Goal: Answer question/provide support

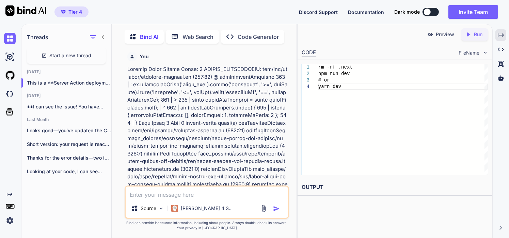
scroll to position [16661, 0]
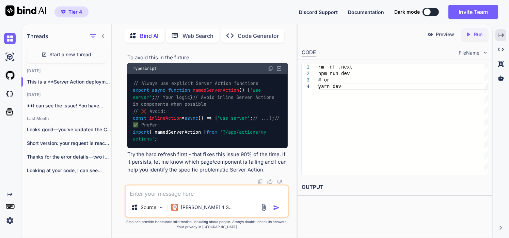
click at [159, 189] on textarea at bounding box center [207, 191] width 162 height 12
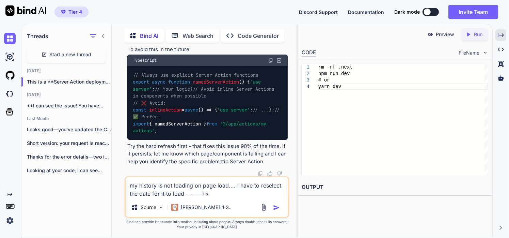
paste textarea ""use client"; import React, { useState, useEffect, useCallback } from 'react'; …"
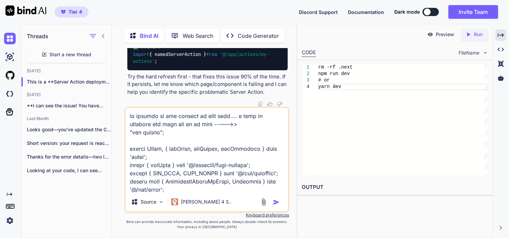
scroll to position [2403, 0]
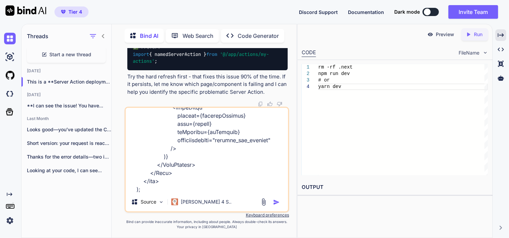
type textarea "my history is not loading on page load.... i have to reselect the date for it t…"
click at [275, 203] on img "button" at bounding box center [276, 202] width 7 height 7
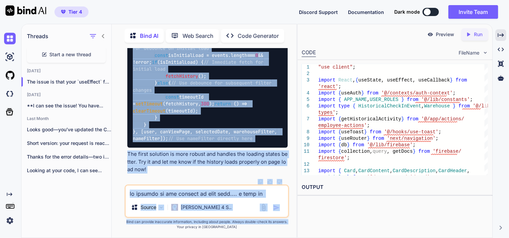
scroll to position [20954, 0]
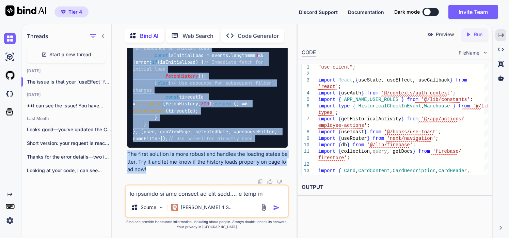
drag, startPoint x: 128, startPoint y: 96, endPoint x: 159, endPoint y: 169, distance: 79.3
copy div "The issue is that your useEffect for fetching history has a dependency on debou…"
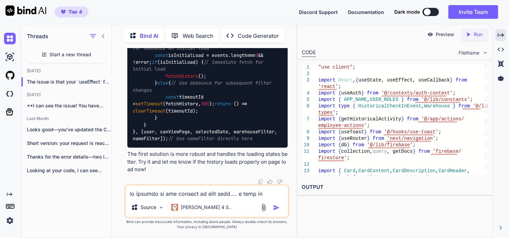
click at [174, 193] on textarea at bounding box center [207, 191] width 162 height 12
paste textarea ""use client"; import React, { useState, useEffect, useCallback } from 'react'; …"
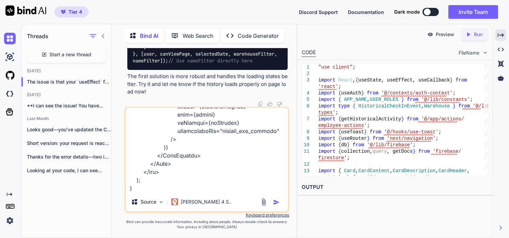
type textarea "it didnt work ---->>> this whatbi did ..... "use client"; import React, { useSt…"
click at [275, 200] on img "button" at bounding box center [276, 202] width 7 height 7
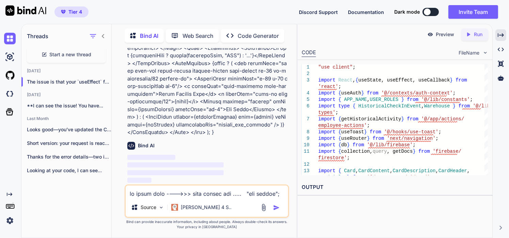
scroll to position [21091, 0]
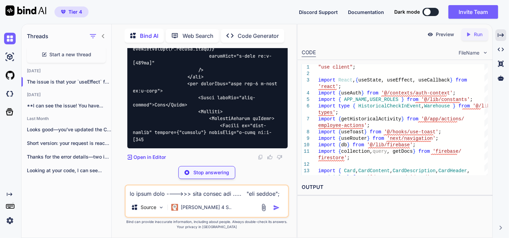
click at [275, 200] on div "Source [PERSON_NAME] 4 S.." at bounding box center [207, 200] width 164 height 33
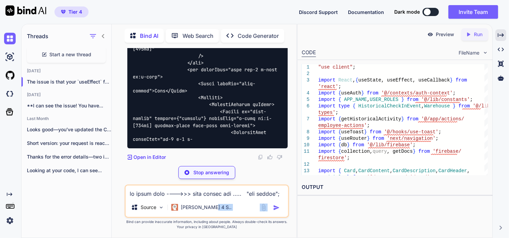
click at [275, 200] on div "Source [PERSON_NAME] 4 S.." at bounding box center [207, 200] width 164 height 33
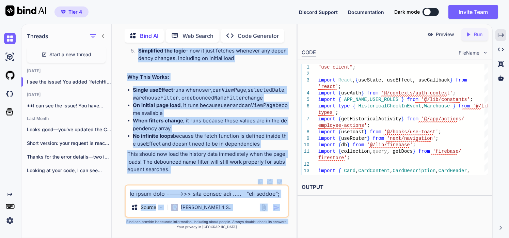
scroll to position [24806, 0]
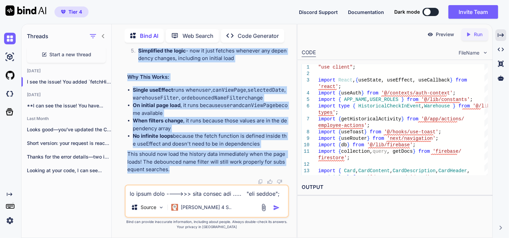
drag, startPoint x: 127, startPoint y: 69, endPoint x: 168, endPoint y: 171, distance: 109.7
click at [168, 171] on div "You Bind AI FAILED_PRECONDITION on a Firestore query almost always means “missi…" at bounding box center [207, 116] width 163 height 136
copy div "I see the issue! You added fetchHistory to the dependency arrays, which creates…"
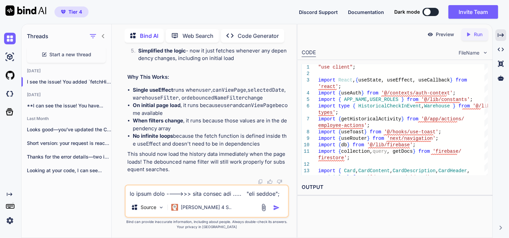
click at [158, 193] on textarea at bounding box center [207, 191] width 162 height 12
paste textarea ""use client"; import React, { useState, useEffect, useCallback } from 'react'; …"
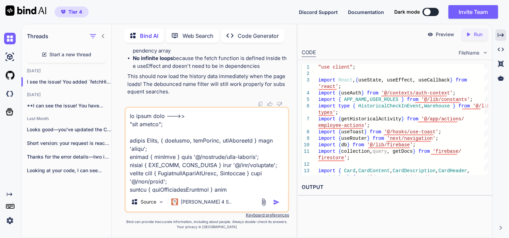
scroll to position [2755, 0]
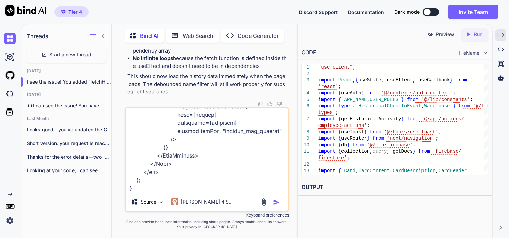
type textarea "it didnt work --->> "use client"; import React, { useState, useEffect, useCallb…"
click at [276, 200] on img "button" at bounding box center [276, 202] width 7 height 7
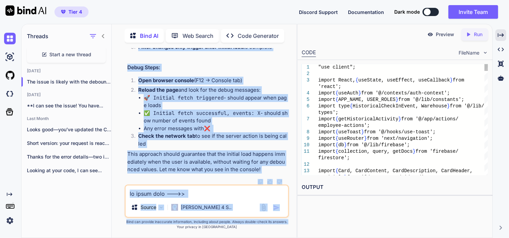
scroll to position [29139, 0]
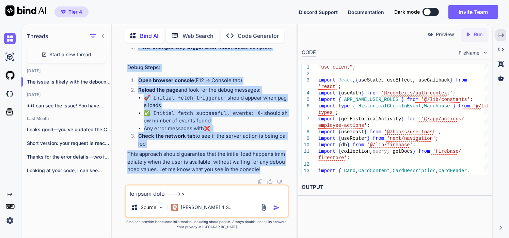
drag, startPoint x: 128, startPoint y: 99, endPoint x: 255, endPoint y: 173, distance: 146.8
copy div "The issue is likely with the debounced name filter. On initial load, debouncedN…"
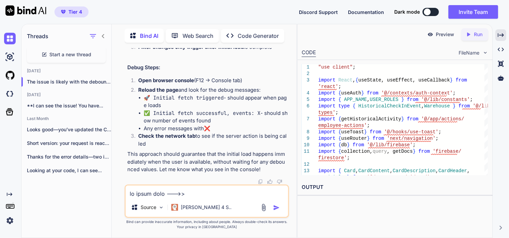
click at [242, 193] on textarea at bounding box center [207, 191] width 162 height 12
paste textarea "[Fast Refresh] done in 6589ms page.tsx:80 🚀 Initial fetch triggered page.tsx:80…"
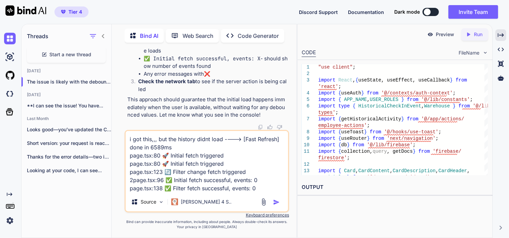
click at [220, 140] on textarea "i got this,,, but the history didnt load ----> [Fast Refresh] done in 6589ms pa…" at bounding box center [207, 161] width 162 height 61
click at [260, 189] on textarea "i got this,,, but the history didnt load, i had o click the date again to make …" at bounding box center [207, 161] width 162 height 61
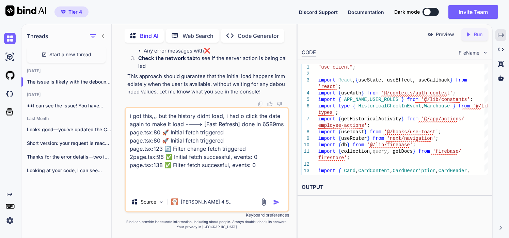
scroll to position [17, 0]
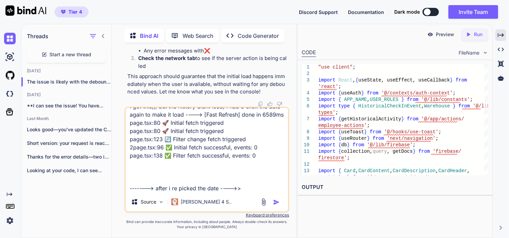
paste textarea "🔄 Filter change fetch triggered page.tsx:138 ✅ Filter fetch successful, events:…"
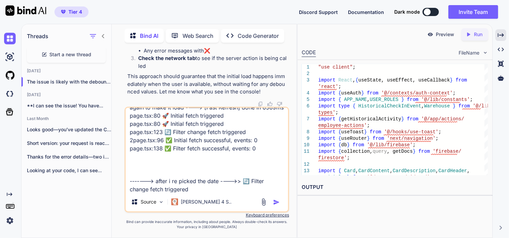
scroll to position [33, 0]
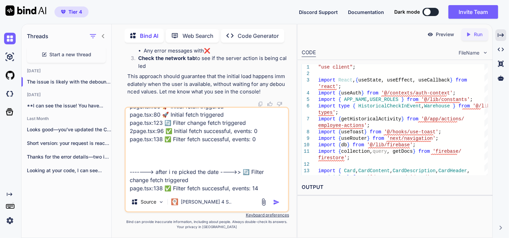
type textarea "i got this,,, but the history didnt load, i had o click the date again to make …"
click at [276, 200] on img "button" at bounding box center [276, 202] width 7 height 7
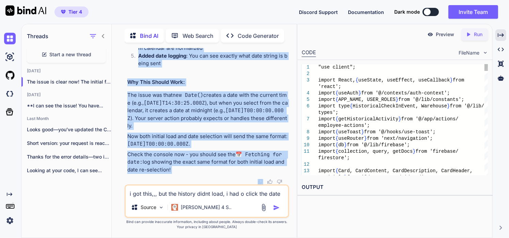
scroll to position [32224, 0]
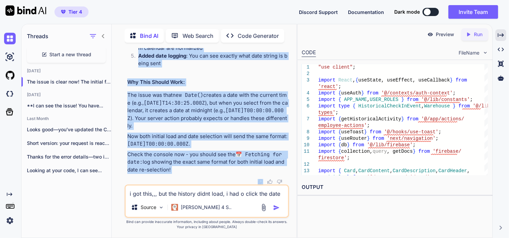
drag, startPoint x: 127, startPoint y: 94, endPoint x: 170, endPoint y: 176, distance: 92.6
click at [170, 176] on div "You Bind AI FAILED_PRECONDITION on a Firestore query almost always means “missi…" at bounding box center [207, 116] width 163 height 136
copy div "The issue is clear now! The initial fetch is working (returning 0 events), but …"
